Goal: Information Seeking & Learning: Learn about a topic

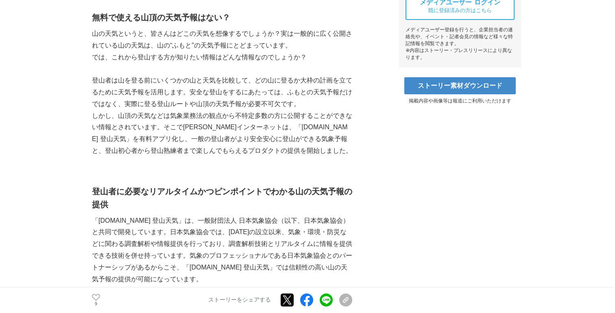
scroll to position [362, 0]
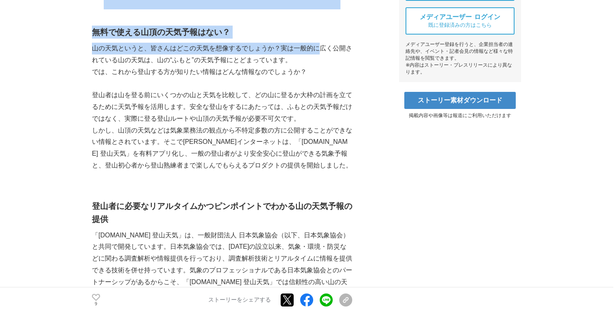
drag, startPoint x: 82, startPoint y: 20, endPoint x: 318, endPoint y: 20, distance: 236.4
click at [318, 43] on p "山の天気というと、皆さんはどこの天気を想像するでしょうか？実は一般的に広く公開されている山の天気は、山の“ふもと”の天気予報にとどまっています。" at bounding box center [222, 55] width 260 height 24
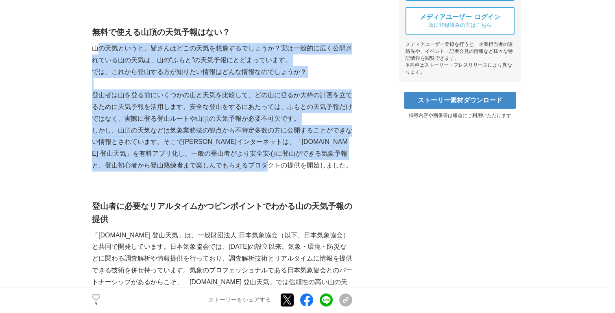
drag, startPoint x: 96, startPoint y: 21, endPoint x: 336, endPoint y: 141, distance: 267.5
click at [336, 141] on p "しかし、山頂の天気などは気象業務法の観点から不特定多数の方に公開することができない情報とされています。そこで[PERSON_NAME]インターネットは、「[D…" at bounding box center [222, 148] width 260 height 47
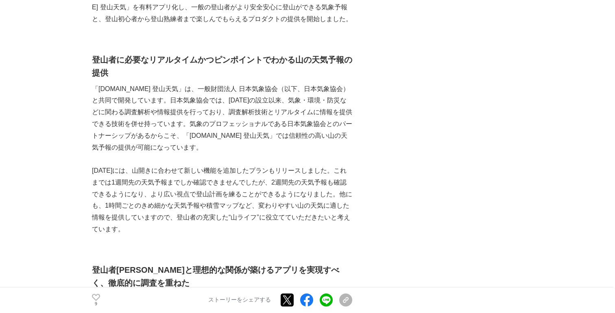
scroll to position [526, 0]
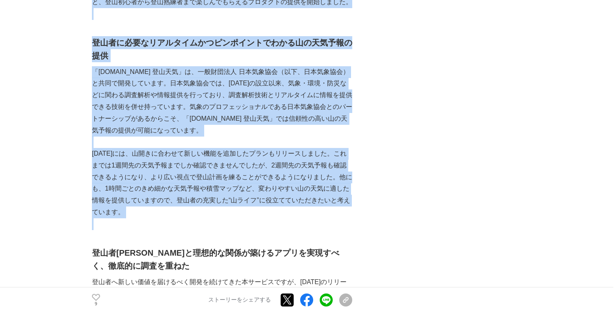
drag, startPoint x: 87, startPoint y: 123, endPoint x: 308, endPoint y: 197, distance: 233.1
click at [308, 219] on p at bounding box center [222, 225] width 260 height 12
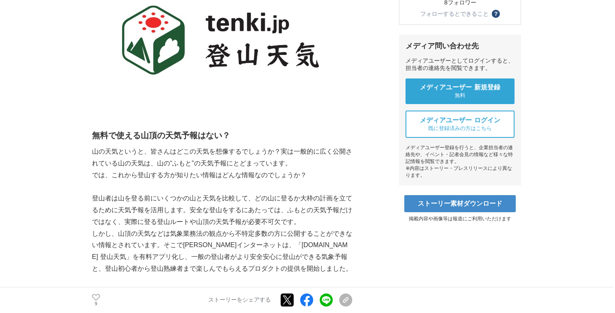
scroll to position [171, 0]
